Goal: Task Accomplishment & Management: Manage account settings

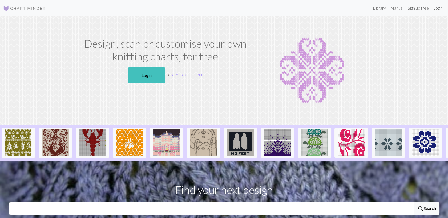
click at [436, 9] on link "Login" at bounding box center [438, 8] width 14 height 11
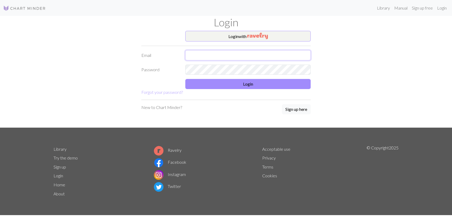
type input "lcdykas@aol.com"
click at [217, 81] on button "Login" at bounding box center [247, 84] width 125 height 10
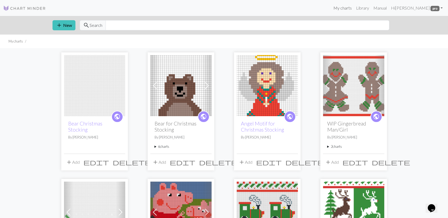
click at [353, 8] on link "My charts" at bounding box center [342, 8] width 23 height 11
click at [367, 7] on link "Library" at bounding box center [362, 8] width 17 height 11
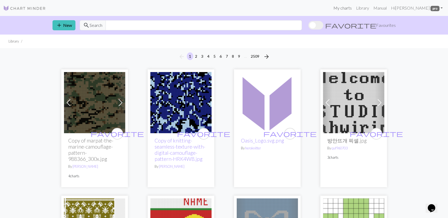
click at [349, 7] on link "My charts" at bounding box center [342, 8] width 23 height 11
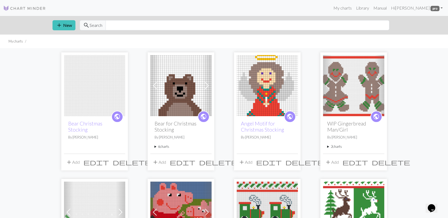
click at [94, 111] on img at bounding box center [94, 85] width 61 height 61
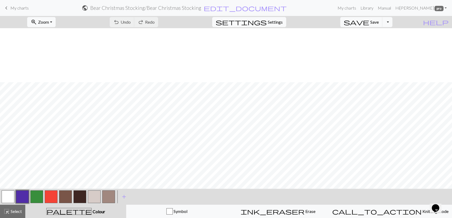
scroll to position [296, 0]
click at [393, 22] on button "Toggle Dropdown" at bounding box center [388, 22] width 10 height 10
click at [386, 43] on button "save_alt Download" at bounding box center [349, 42] width 88 height 9
click at [393, 22] on button "Toggle Dropdown" at bounding box center [388, 22] width 10 height 10
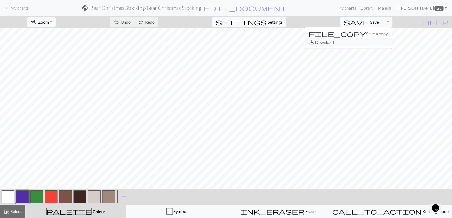
click at [375, 42] on button "save_alt Download" at bounding box center [349, 42] width 88 height 9
click at [281, 24] on span "Settings" at bounding box center [275, 22] width 15 height 6
select select "worsted"
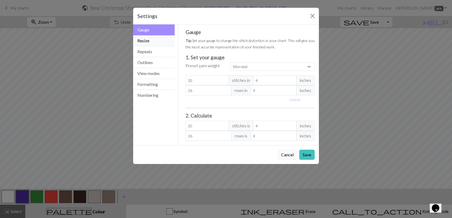
click at [144, 43] on button "Resize" at bounding box center [154, 40] width 42 height 11
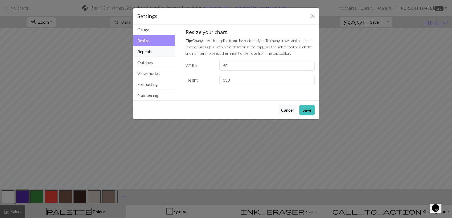
click at [148, 50] on button "Repeats" at bounding box center [154, 51] width 42 height 11
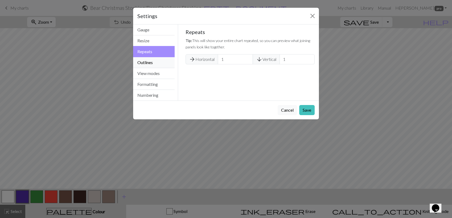
click at [149, 66] on button "Outlines" at bounding box center [154, 62] width 42 height 11
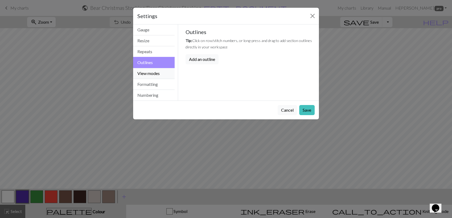
click at [150, 73] on button "View modes" at bounding box center [154, 73] width 42 height 11
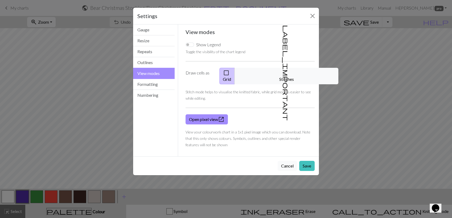
click at [290, 161] on button "Cancel" at bounding box center [287, 166] width 19 height 10
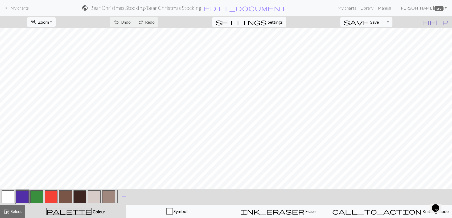
click at [446, 22] on span "help" at bounding box center [436, 21] width 26 height 7
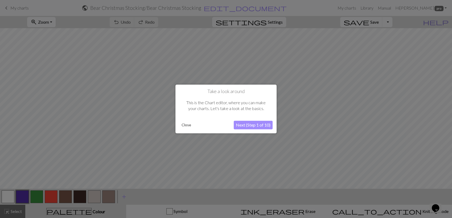
click at [446, 22] on div at bounding box center [226, 109] width 452 height 218
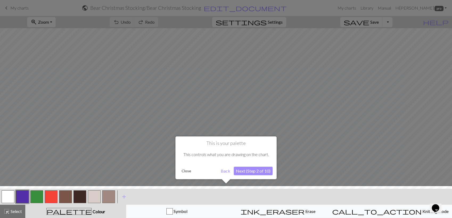
click at [325, 197] on div at bounding box center [226, 203] width 458 height 35
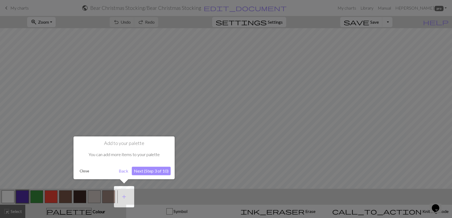
click at [85, 172] on button "Close" at bounding box center [85, 171] width 14 height 8
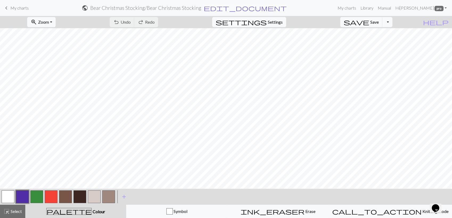
click at [250, 7] on span "edit_document" at bounding box center [245, 7] width 83 height 7
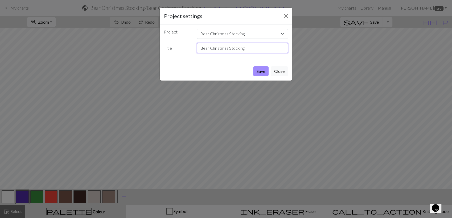
click at [209, 48] on input "Bear Christmas Stocking" at bounding box center [243, 48] width 92 height 10
type input "[PERSON_NAME]'s Christmas Stocking"
click at [258, 72] on button "Save" at bounding box center [260, 71] width 15 height 10
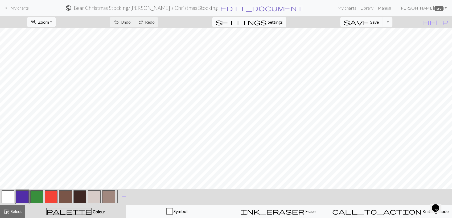
click at [257, 6] on span "edit_document" at bounding box center [261, 7] width 83 height 7
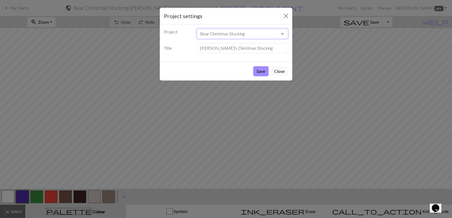
click at [283, 34] on select "Bear Christmas Stocking Bear for Christmas Stocking Angel Motif for Christmas S…" at bounding box center [243, 34] width 92 height 10
click at [287, 18] on button "Close" at bounding box center [286, 16] width 9 height 9
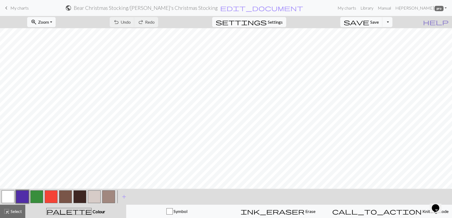
click at [446, 23] on span "help" at bounding box center [436, 21] width 26 height 7
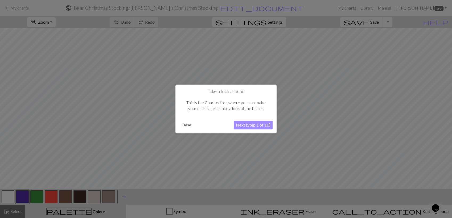
click at [185, 126] on button "Close" at bounding box center [187, 125] width 14 height 8
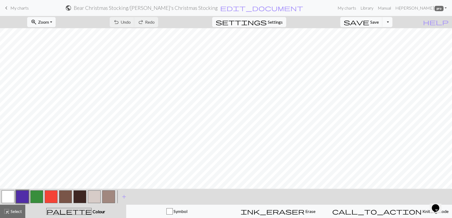
click at [393, 23] on button "Toggle Dropdown" at bounding box center [388, 22] width 10 height 10
click at [375, 42] on button "save_alt Download" at bounding box center [349, 42] width 88 height 9
click at [22, 8] on span "My charts" at bounding box center [19, 7] width 18 height 5
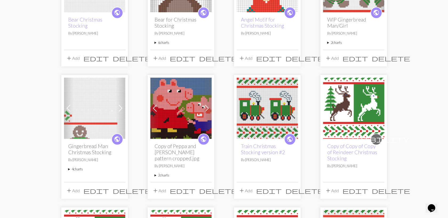
scroll to position [89, 0]
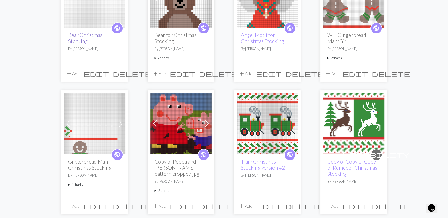
click at [84, 37] on link "Bear Christmas Stocking" at bounding box center [85, 38] width 34 height 12
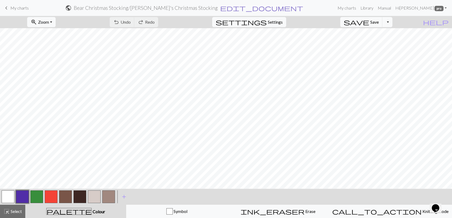
click at [254, 8] on span "edit_document" at bounding box center [261, 7] width 83 height 7
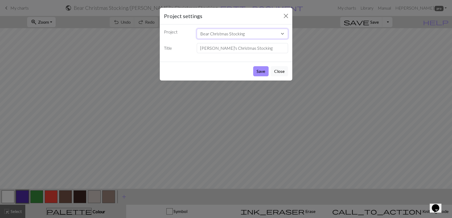
click at [208, 33] on select "Bear Christmas Stocking Bear for Christmas Stocking Angel Motif for Christmas S…" at bounding box center [243, 34] width 92 height 10
click at [210, 31] on select "Bear Christmas Stocking Bear for Christmas Stocking Angel Motif for Christmas S…" at bounding box center [243, 34] width 92 height 10
click at [246, 34] on select "Bear Christmas Stocking Bear for Christmas Stocking Angel Motif for Christmas S…" at bounding box center [243, 34] width 92 height 10
click at [209, 34] on select "Bear Christmas Stocking Bear for Christmas Stocking Angel Motif for Christmas S…" at bounding box center [243, 34] width 92 height 10
click at [209, 33] on select "Bear Christmas Stocking Bear for Christmas Stocking Angel Motif for Christmas S…" at bounding box center [243, 34] width 92 height 10
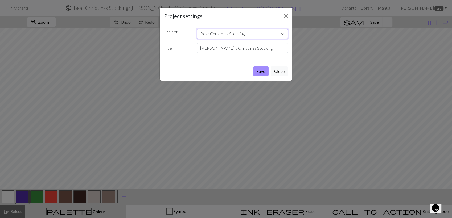
click at [219, 33] on select "Bear Christmas Stocking Bear for Christmas Stocking Angel Motif for Christmas S…" at bounding box center [243, 34] width 92 height 10
click at [264, 73] on button "Save" at bounding box center [260, 71] width 15 height 10
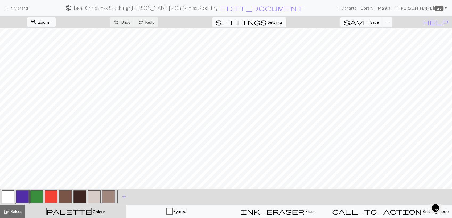
click at [12, 7] on span "My charts" at bounding box center [19, 7] width 18 height 5
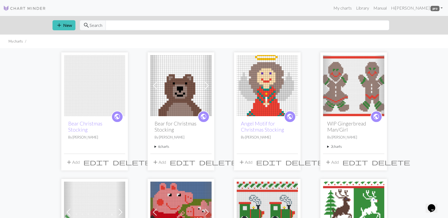
drag, startPoint x: 81, startPoint y: 127, endPoint x: 21, endPoint y: 84, distance: 73.6
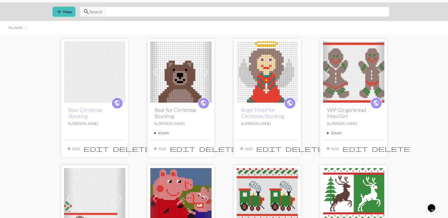
scroll to position [59, 0]
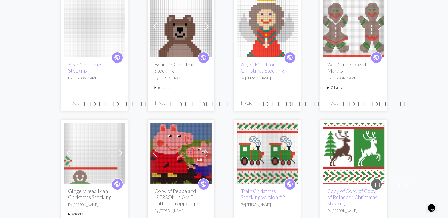
click at [162, 89] on summary "6 charts" at bounding box center [181, 87] width 53 height 5
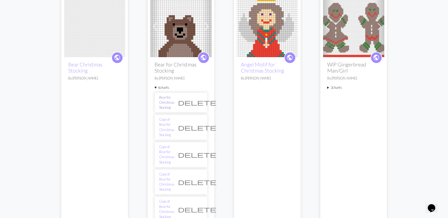
click at [175, 100] on link "Bear for Christmas Stocking" at bounding box center [166, 102] width 15 height 15
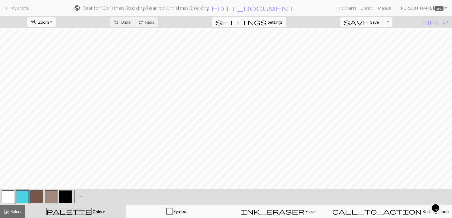
click at [17, 5] on span "My charts" at bounding box center [19, 7] width 18 height 5
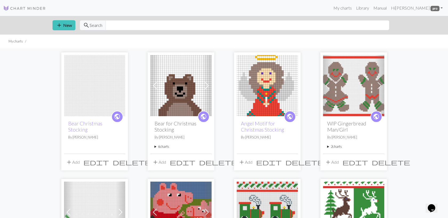
click at [167, 149] on div "public Bear for Christmas Stocking By Lorrie Dykas 6 charts Bear for Christmas …" at bounding box center [180, 134] width 61 height 37
click at [166, 147] on summary "6 charts" at bounding box center [181, 146] width 53 height 5
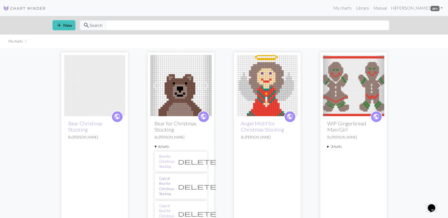
click at [175, 177] on link "Copy of Bear for Christmas Stocking" at bounding box center [166, 186] width 15 height 21
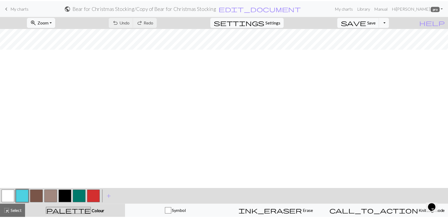
scroll to position [2, 0]
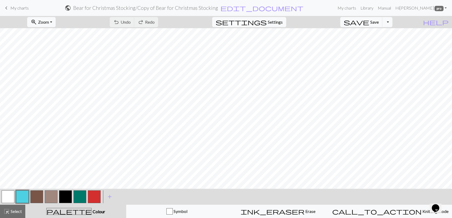
click at [7, 7] on span "keyboard_arrow_left" at bounding box center [6, 7] width 6 height 7
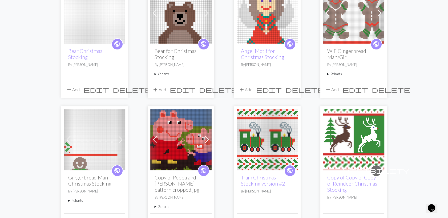
scroll to position [89, 0]
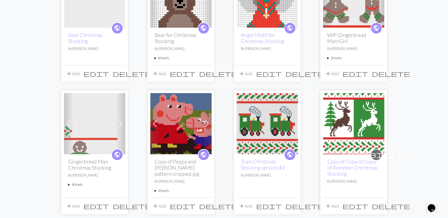
click at [157, 60] on summary "6 charts" at bounding box center [181, 58] width 53 height 5
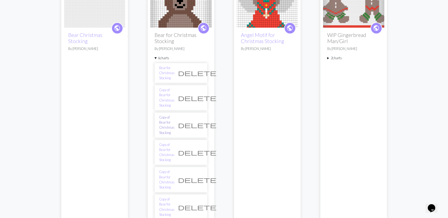
click at [168, 115] on link "Copy of Bear for Christmas Stocking" at bounding box center [166, 125] width 15 height 21
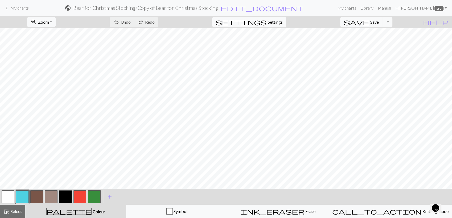
click at [8, 7] on span "keyboard_arrow_left" at bounding box center [6, 7] width 6 height 7
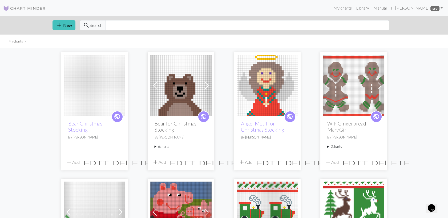
click at [162, 146] on summary "6 charts" at bounding box center [181, 146] width 53 height 5
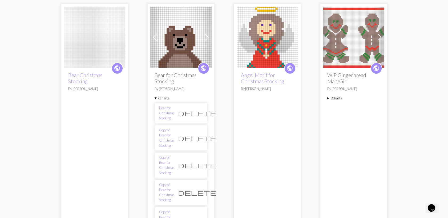
scroll to position [59, 0]
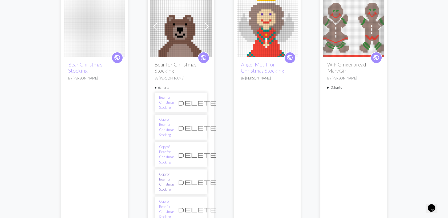
click at [174, 172] on link "Copy of Bear for Christmas Stocking" at bounding box center [166, 182] width 15 height 21
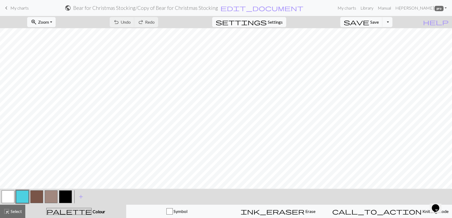
click at [6, 9] on span "keyboard_arrow_left" at bounding box center [6, 7] width 6 height 7
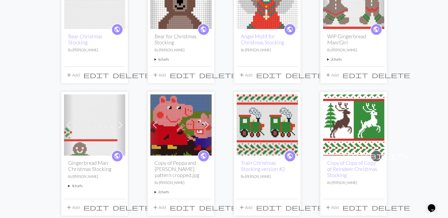
scroll to position [59, 0]
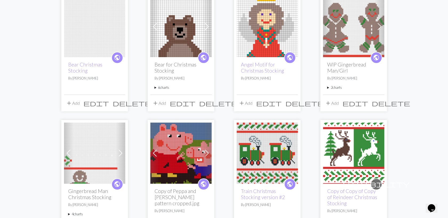
click at [160, 89] on summary "6 charts" at bounding box center [181, 87] width 53 height 5
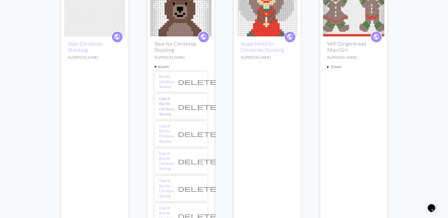
scroll to position [148, 0]
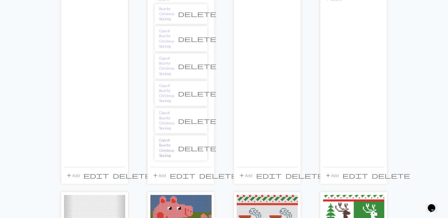
click at [171, 138] on link "Copy of Bear for Christmas Stocking" at bounding box center [166, 148] width 15 height 21
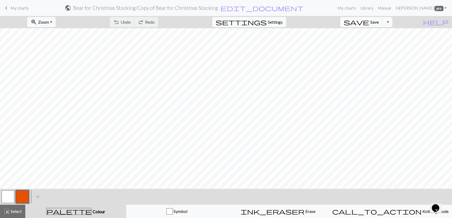
click at [10, 7] on link "keyboard_arrow_left My charts" at bounding box center [16, 7] width 26 height 9
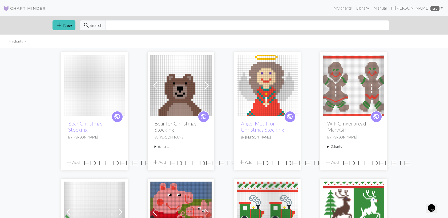
click at [164, 147] on summary "6 charts" at bounding box center [181, 146] width 53 height 5
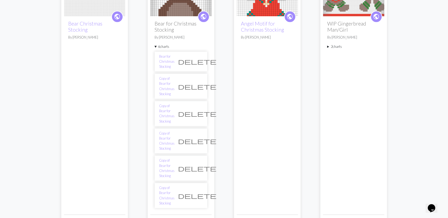
scroll to position [118, 0]
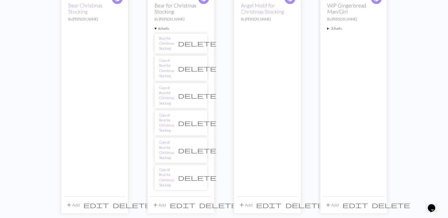
click at [198, 174] on span "delete" at bounding box center [197, 177] width 38 height 7
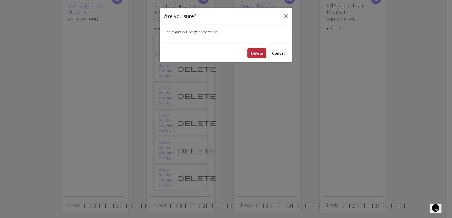
click at [257, 48] on button "Delete" at bounding box center [256, 53] width 19 height 10
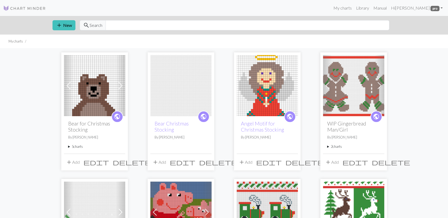
click at [78, 146] on summary "5 charts" at bounding box center [94, 146] width 53 height 5
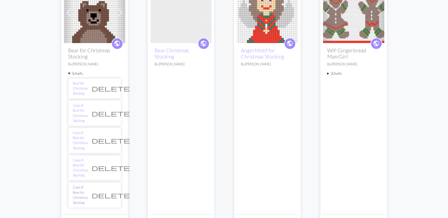
scroll to position [89, 0]
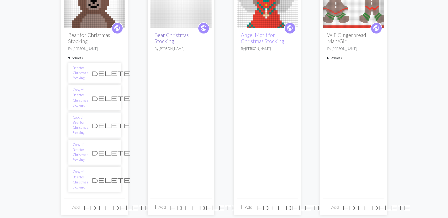
click at [166, 37] on link "Bear Christmas Stocking" at bounding box center [172, 38] width 34 height 12
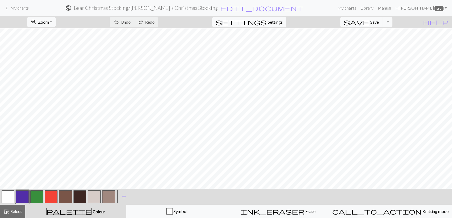
scroll to position [59, 0]
click at [258, 8] on span "edit_document" at bounding box center [261, 7] width 83 height 7
select select "689e655ad7214c32a643c954"
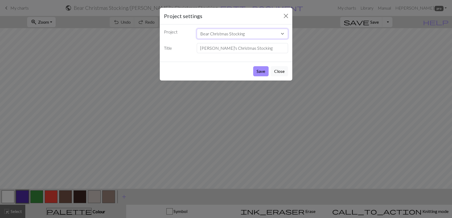
click at [283, 34] on select "Bear for Christmas Stocking Bear Christmas Stocking Angel Motif for Christmas S…" at bounding box center [243, 34] width 92 height 10
click at [303, 21] on div "Project settings Project Bear for Christmas Stocking Bear Christmas Stocking An…" at bounding box center [226, 109] width 452 height 218
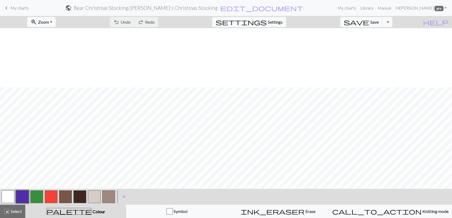
scroll to position [207, 0]
click at [393, 21] on button "Toggle Dropdown" at bounding box center [388, 22] width 10 height 10
click at [377, 43] on button "save_alt Download" at bounding box center [349, 42] width 88 height 9
click at [56, 21] on button "zoom_in Zoom Zoom" at bounding box center [41, 22] width 29 height 10
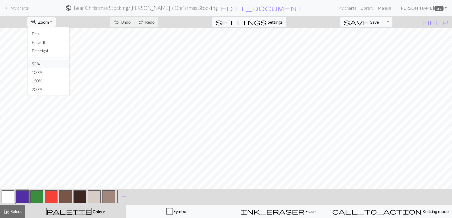
click at [47, 65] on button "50%" at bounding box center [48, 64] width 42 height 9
click at [393, 22] on button "Toggle Dropdown" at bounding box center [388, 22] width 10 height 10
click at [376, 43] on button "save_alt Download" at bounding box center [349, 42] width 88 height 9
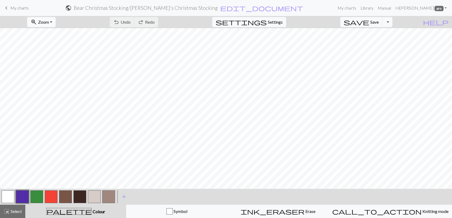
click at [56, 20] on button "zoom_in Zoom Zoom" at bounding box center [41, 22] width 29 height 10
click at [55, 70] on button "100%" at bounding box center [48, 72] width 42 height 9
click at [379, 24] on span "Save" at bounding box center [375, 21] width 9 height 5
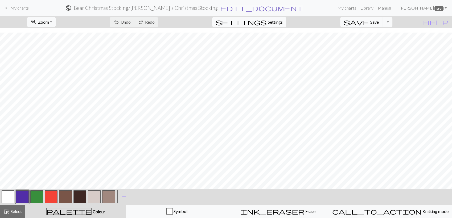
click at [255, 7] on span "edit_document" at bounding box center [261, 7] width 83 height 7
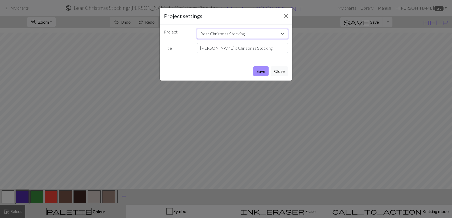
click at [282, 34] on select "Bear for Christmas Stocking Bear Christmas Stocking Angel Motif for Christmas S…" at bounding box center [243, 34] width 92 height 10
select select "68350307d328f1eebc4e32ef"
click at [197, 29] on select "Bear for Christmas Stocking Bear Christmas Stocking Angel Motif for Christmas S…" at bounding box center [243, 34] width 92 height 10
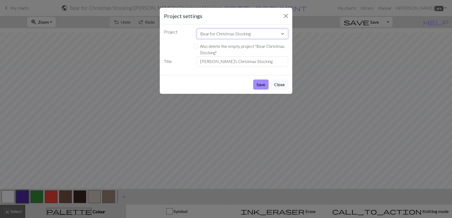
click at [209, 35] on select "Bear for Christmas Stocking Bear Christmas Stocking Angel Motif for Christmas S…" at bounding box center [243, 34] width 92 height 10
click at [197, 29] on select "Bear for Christmas Stocking Bear Christmas Stocking Angel Motif for Christmas S…" at bounding box center [243, 34] width 92 height 10
click at [196, 47] on input "Also delete the empty project " Bear Christmas Stocking "" at bounding box center [196, 46] width 4 height 4
checkbox input "true"
click at [262, 84] on button "Save" at bounding box center [260, 85] width 15 height 10
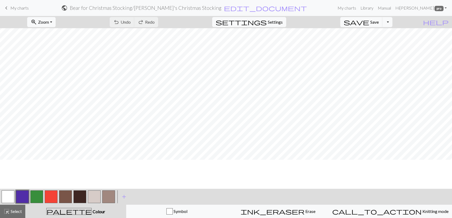
scroll to position [43, 0]
click at [393, 21] on button "Toggle Dropdown" at bounding box center [388, 22] width 10 height 10
click at [375, 43] on button "save_alt Download" at bounding box center [349, 42] width 88 height 9
click at [393, 6] on link "Manual" at bounding box center [385, 8] width 18 height 11
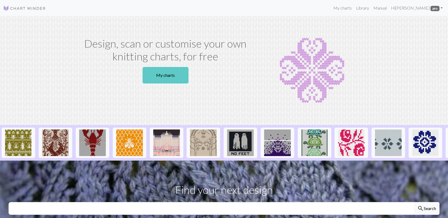
click at [163, 76] on link "My charts" at bounding box center [166, 75] width 46 height 17
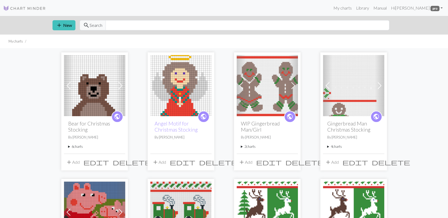
click at [79, 148] on summary "6 charts" at bounding box center [94, 146] width 53 height 5
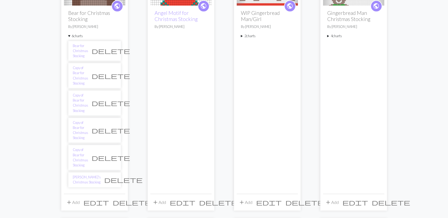
scroll to position [118, 0]
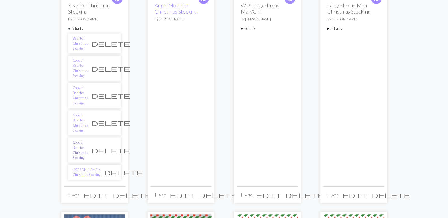
click at [88, 140] on link "Copy of Bear for Christmas Stocking" at bounding box center [80, 150] width 15 height 21
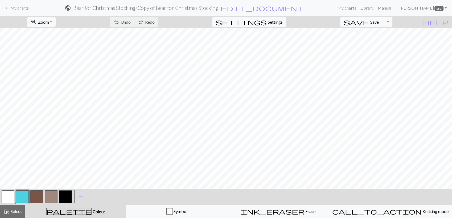
click at [6, 7] on span "keyboard_arrow_left" at bounding box center [6, 7] width 6 height 7
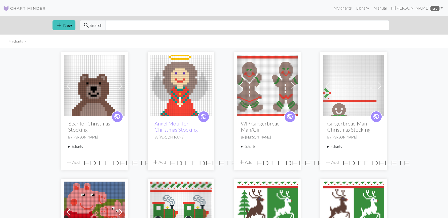
click at [79, 147] on summary "6 charts" at bounding box center [94, 146] width 53 height 5
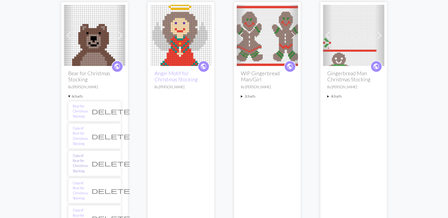
scroll to position [59, 0]
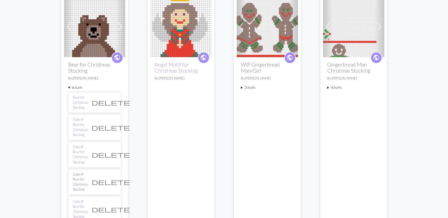
click at [88, 172] on link "Copy of Bear for Christmas Stocking" at bounding box center [80, 182] width 15 height 21
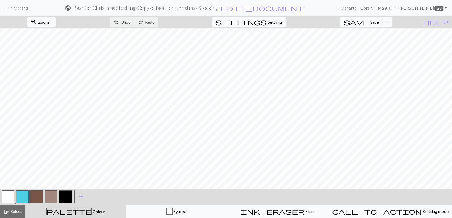
click at [16, 2] on nav "keyboard_arrow_left My charts public Bear for Christmas Stocking / Copy of Bear…" at bounding box center [226, 8] width 452 height 16
click at [13, 11] on link "keyboard_arrow_left My charts" at bounding box center [16, 7] width 26 height 9
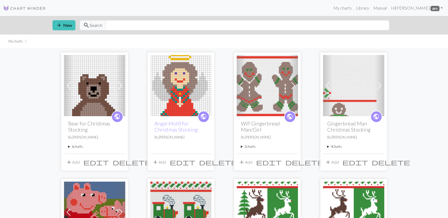
click at [72, 147] on summary "6 charts" at bounding box center [94, 146] width 53 height 5
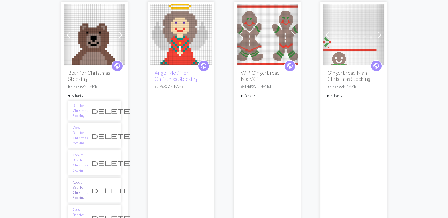
scroll to position [59, 0]
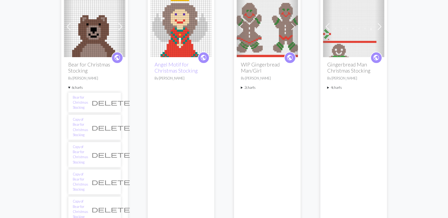
click at [111, 178] on span "delete" at bounding box center [111, 181] width 38 height 7
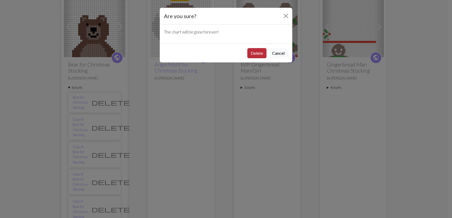
click at [251, 54] on button "Delete" at bounding box center [256, 53] width 19 height 10
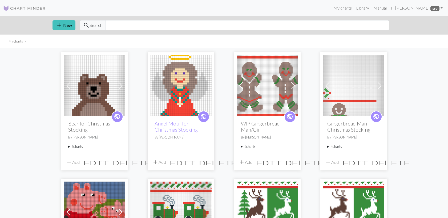
scroll to position [59, 0]
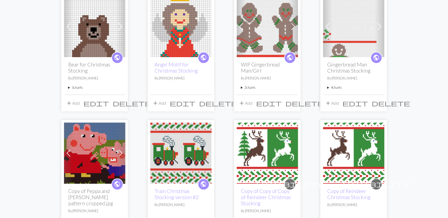
click at [76, 89] on summary "5 charts" at bounding box center [94, 87] width 53 height 5
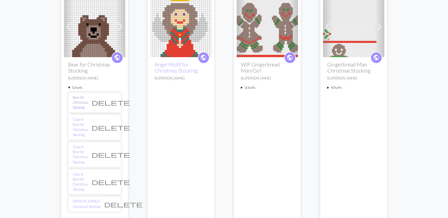
click at [80, 99] on link "Bear for Christmas Stocking" at bounding box center [80, 102] width 15 height 15
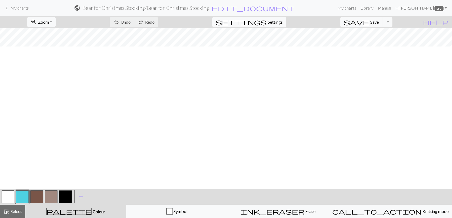
scroll to position [2, 0]
click at [13, 6] on span "My charts" at bounding box center [19, 7] width 18 height 5
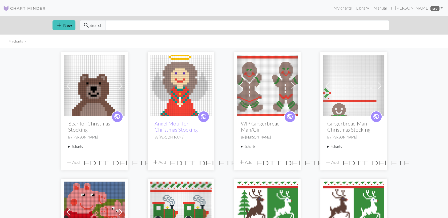
click at [72, 149] on summary "5 charts" at bounding box center [94, 146] width 53 height 5
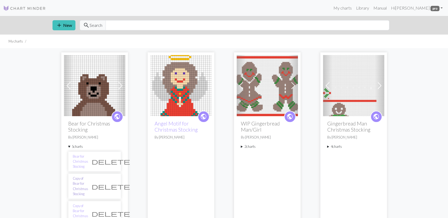
click at [80, 176] on link "Copy of Bear for Christmas Stocking" at bounding box center [80, 186] width 15 height 21
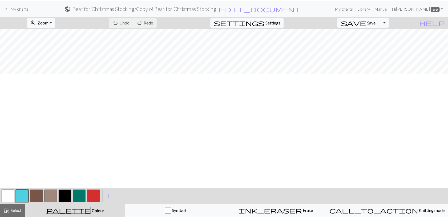
scroll to position [30, 0]
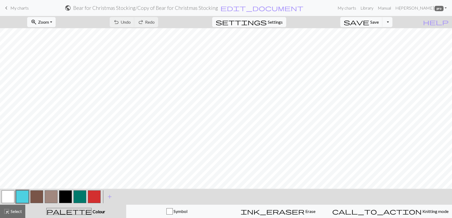
click at [14, 8] on span "My charts" at bounding box center [19, 7] width 18 height 5
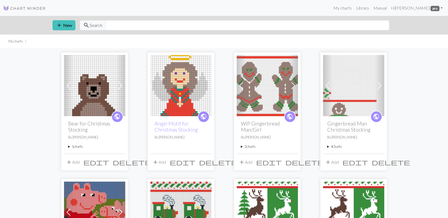
click at [78, 146] on summary "5 charts" at bounding box center [94, 146] width 53 height 5
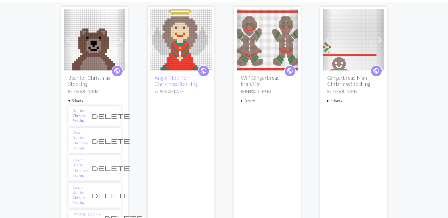
scroll to position [59, 0]
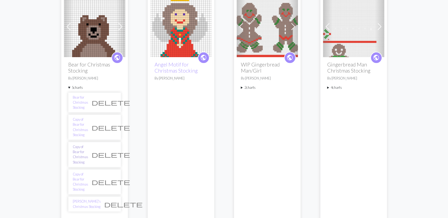
click at [88, 145] on link "Copy of Bear for Christmas Stocking" at bounding box center [80, 155] width 15 height 21
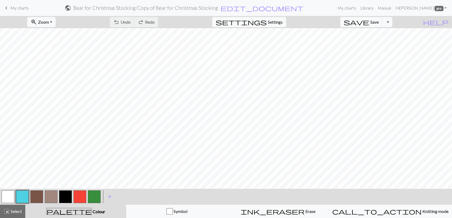
click at [7, 7] on span "keyboard_arrow_left" at bounding box center [6, 7] width 6 height 7
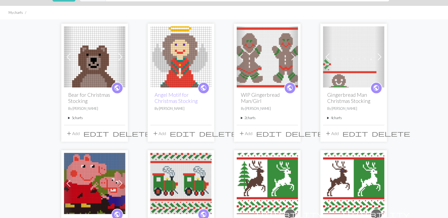
scroll to position [30, 0]
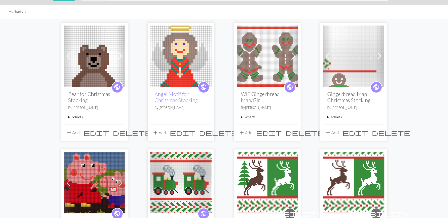
click at [73, 118] on summary "5 charts" at bounding box center [94, 117] width 53 height 5
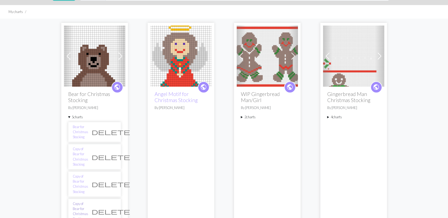
click at [88, 202] on link "Copy of Bear for Christmas Stocking" at bounding box center [80, 212] width 15 height 21
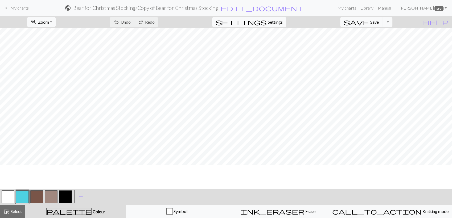
scroll to position [2, 0]
click at [19, 10] on span "My charts" at bounding box center [19, 7] width 18 height 5
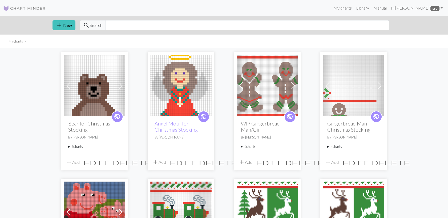
click at [80, 144] on div "public Bear for Christmas Stocking By Lorrie Dykas 5 charts Bear for Christmas …" at bounding box center [94, 134] width 61 height 37
click at [76, 148] on summary "5 charts" at bounding box center [94, 146] width 53 height 5
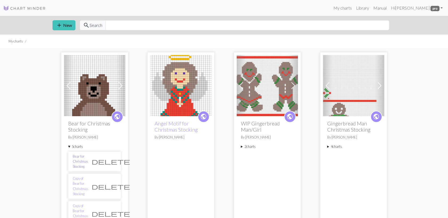
click at [77, 161] on link "Bear for Christmas Stocking" at bounding box center [80, 161] width 15 height 15
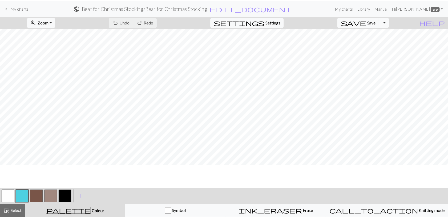
scroll to position [61, 0]
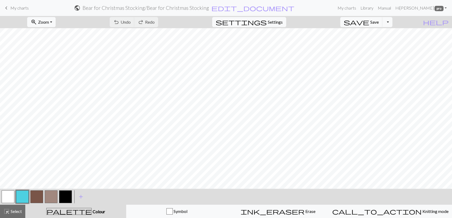
click at [10, 3] on link "keyboard_arrow_left My charts" at bounding box center [16, 7] width 26 height 9
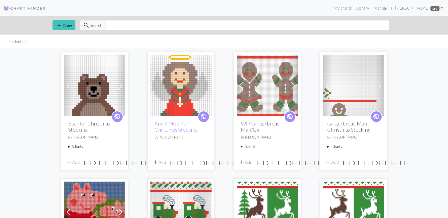
click at [79, 148] on summary "5 charts" at bounding box center [94, 146] width 53 height 5
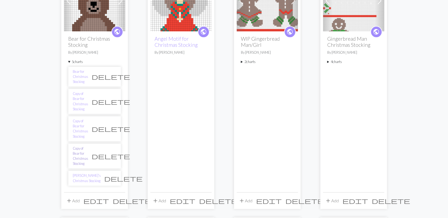
scroll to position [89, 0]
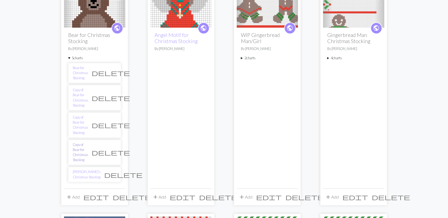
click at [88, 143] on link "Copy of Bear for Christmas Stocking" at bounding box center [80, 153] width 15 height 21
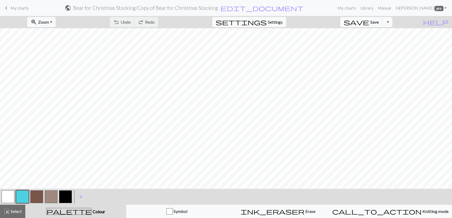
click at [16, 8] on span "My charts" at bounding box center [19, 7] width 18 height 5
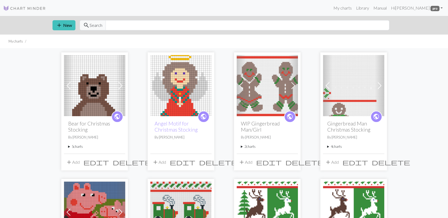
click at [120, 159] on span "delete" at bounding box center [132, 162] width 38 height 7
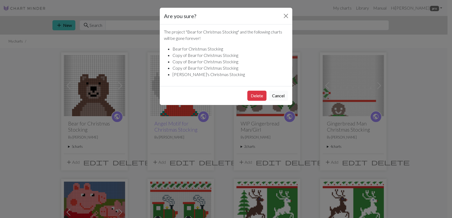
click at [283, 97] on button "Cancel" at bounding box center [278, 96] width 19 height 10
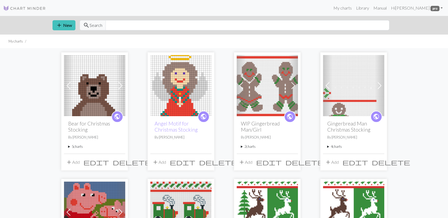
click at [78, 147] on summary "5 charts" at bounding box center [94, 146] width 53 height 5
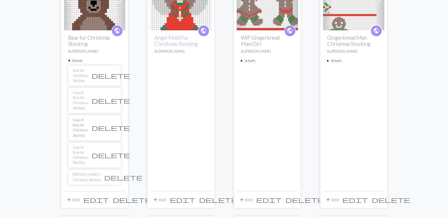
scroll to position [89, 0]
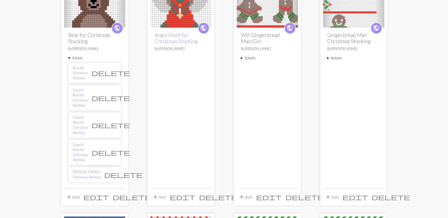
click at [113, 149] on span "delete" at bounding box center [111, 152] width 38 height 7
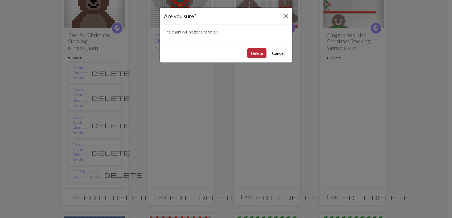
click at [254, 55] on button "Delete" at bounding box center [256, 53] width 19 height 10
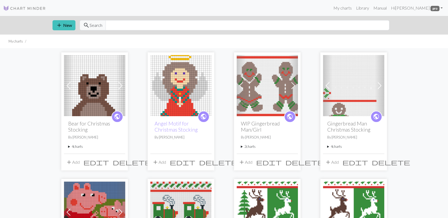
click at [77, 147] on summary "4 charts" at bounding box center [94, 146] width 53 height 5
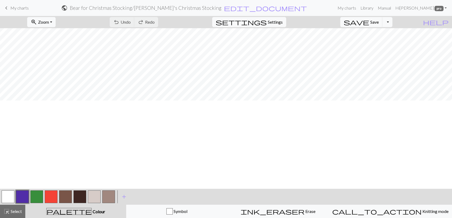
scroll to position [132, 0]
click at [393, 22] on button "Toggle Dropdown" at bounding box center [388, 22] width 10 height 10
click at [379, 23] on span "Save" at bounding box center [375, 21] width 9 height 5
click at [393, 24] on button "Toggle Dropdown" at bounding box center [388, 22] width 10 height 10
click at [382, 44] on button "save_alt Download" at bounding box center [349, 42] width 88 height 9
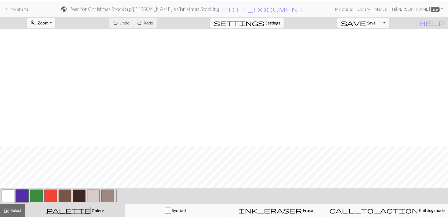
scroll to position [576, 0]
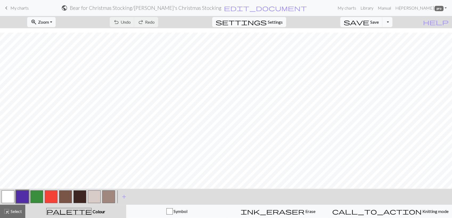
click at [8, 8] on span "keyboard_arrow_left" at bounding box center [6, 7] width 6 height 7
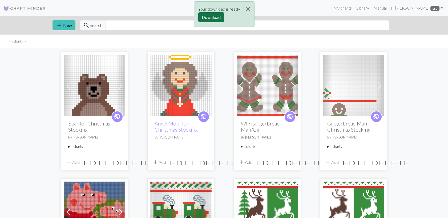
click at [214, 18] on button "Download" at bounding box center [211, 17] width 26 height 10
